Goal: Find specific page/section: Find specific page/section

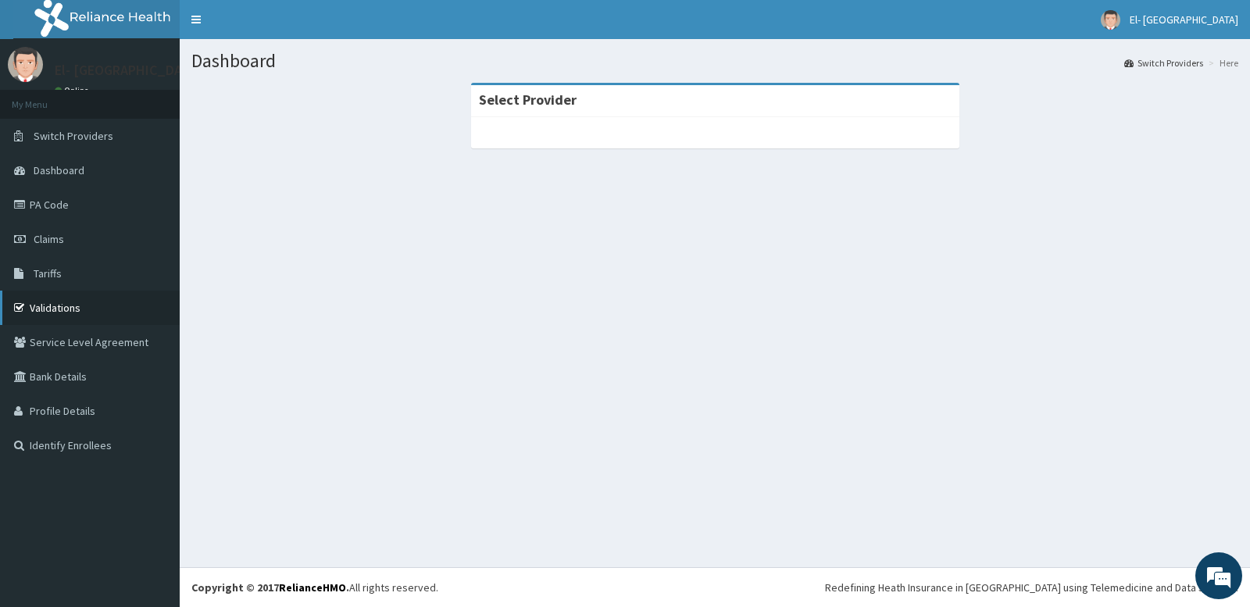
click at [57, 309] on link "Validations" at bounding box center [90, 308] width 180 height 34
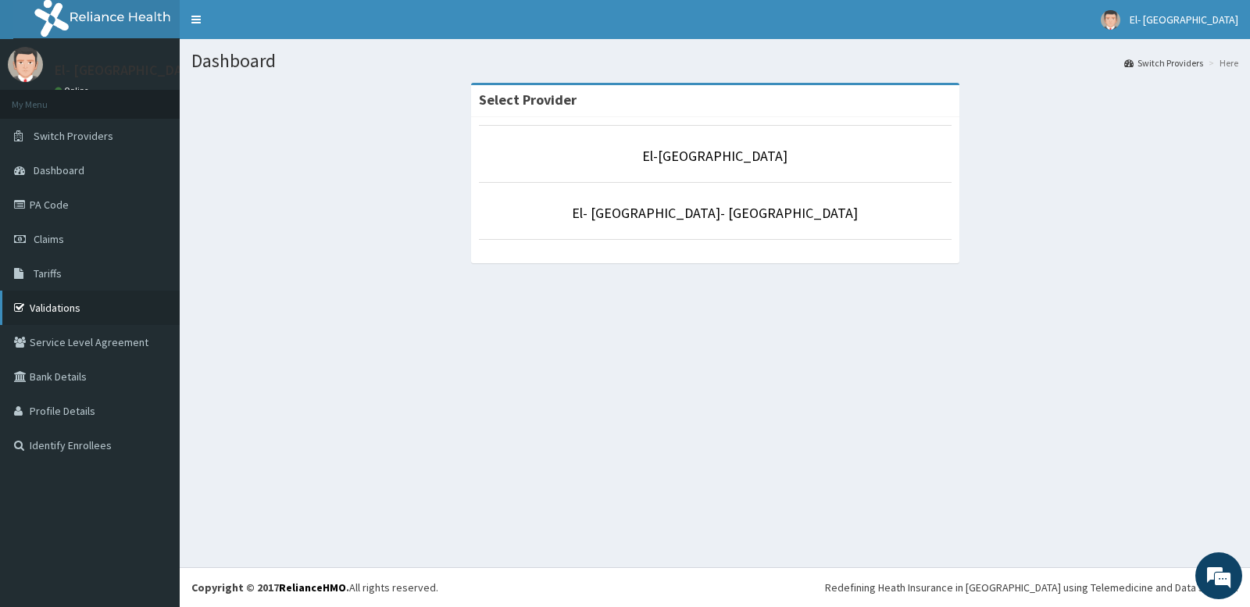
click at [71, 307] on link "Validations" at bounding box center [90, 308] width 180 height 34
click at [1248, 606] on html "R EL Toggle navigation El- Dunamis Medical Centre El- Dunamis Medical Centre - …" at bounding box center [625, 303] width 1250 height 607
click at [34, 203] on link "PA Code" at bounding box center [90, 204] width 180 height 34
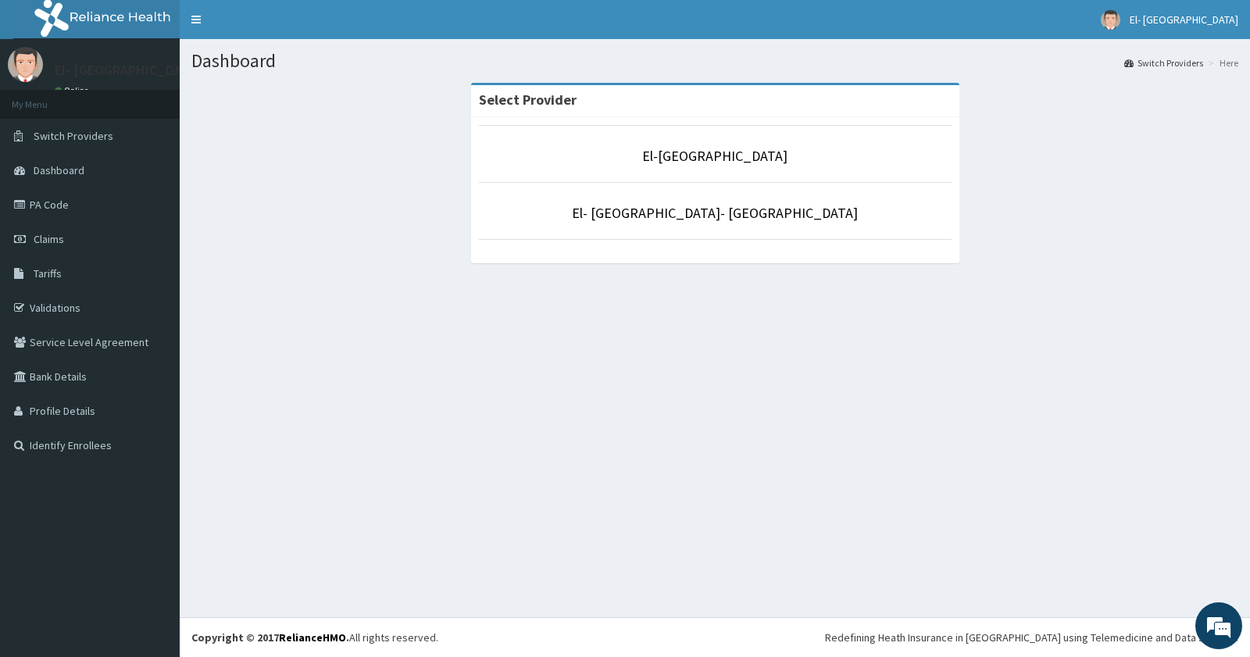
drag, startPoint x: 47, startPoint y: 198, endPoint x: 259, endPoint y: 5, distance: 287.5
click at [47, 198] on link "PA Code" at bounding box center [90, 204] width 180 height 34
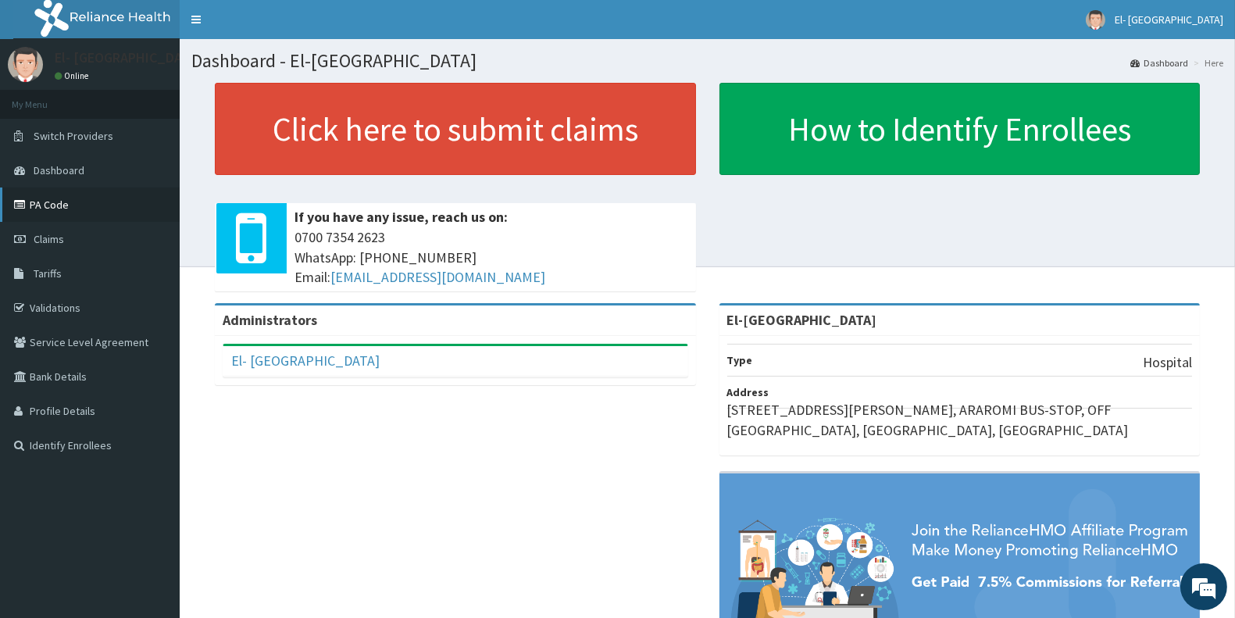
click at [53, 204] on link "PA Code" at bounding box center [90, 204] width 180 height 34
